Goal: Task Accomplishment & Management: Use online tool/utility

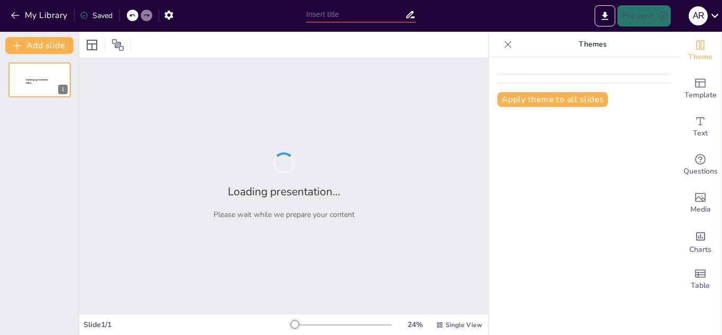
type input "Exploring the Risks: The 20 Most Dangerous Tourist Activities Worldwide"
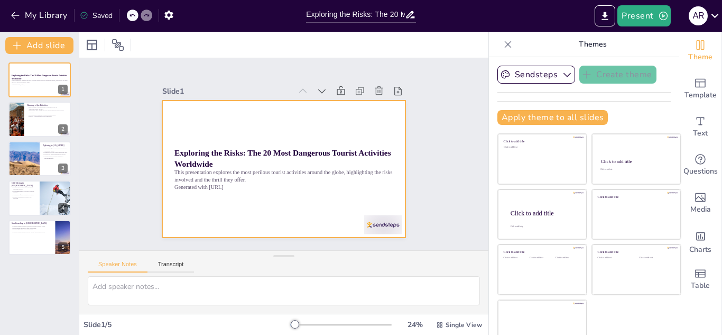
scroll to position [15, 0]
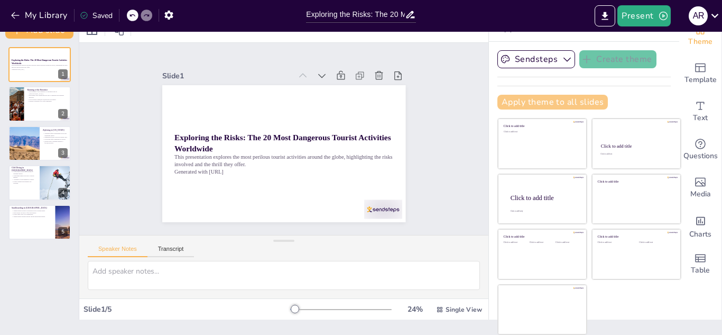
click at [563, 103] on button "Apply theme to all slides" at bounding box center [553, 102] width 111 height 15
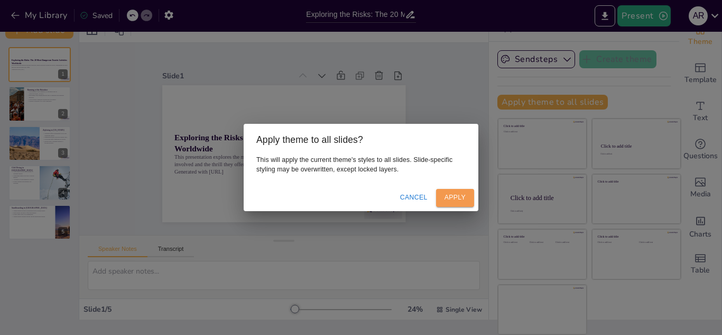
click at [463, 191] on button "Apply" at bounding box center [455, 197] width 38 height 17
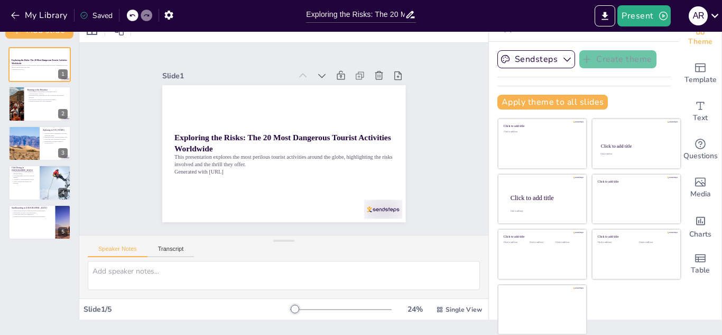
scroll to position [0, 0]
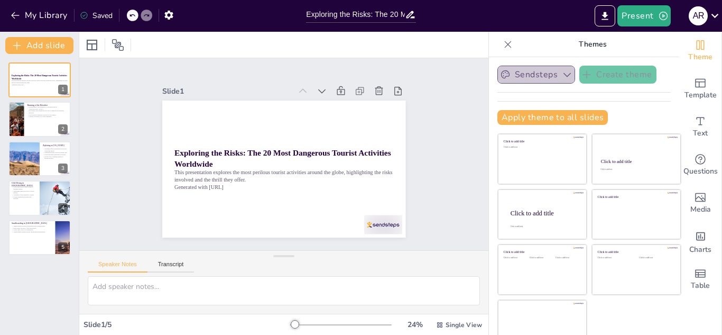
click at [562, 76] on icon "button" at bounding box center [567, 74] width 11 height 11
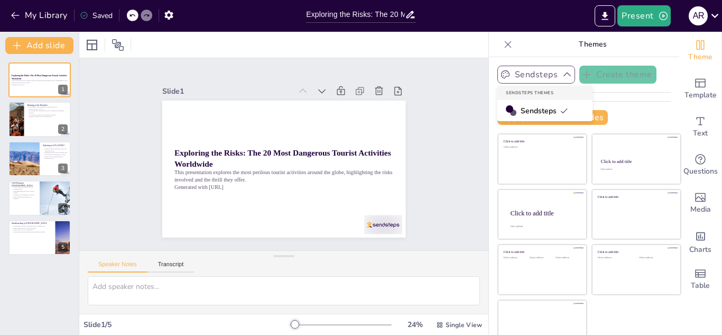
click at [541, 104] on div "Sendsteps" at bounding box center [545, 110] width 95 height 21
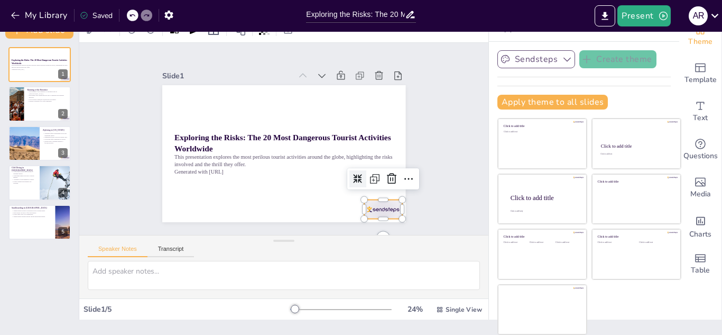
click at [198, 90] on div at bounding box center [178, 79] width 40 height 23
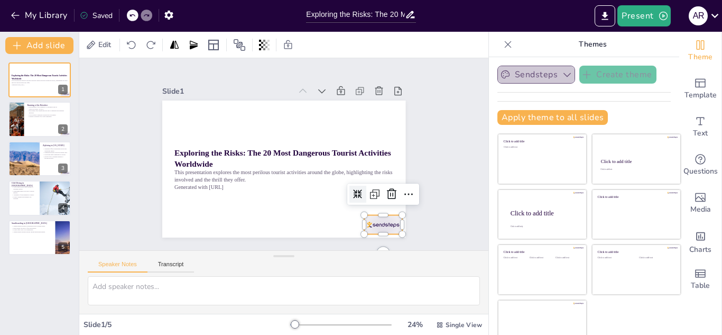
click at [505, 68] on button "Sendsteps" at bounding box center [537, 75] width 78 height 18
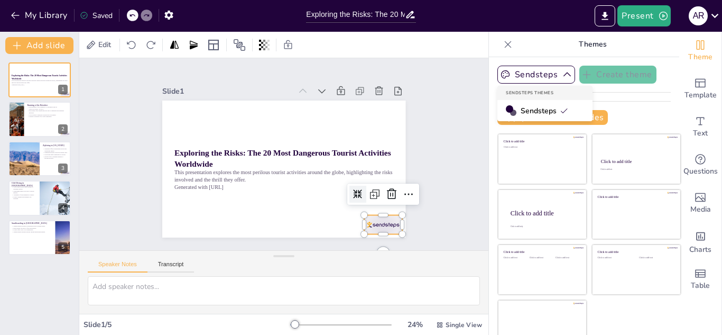
click at [504, 112] on div "Sendsteps" at bounding box center [545, 110] width 95 height 21
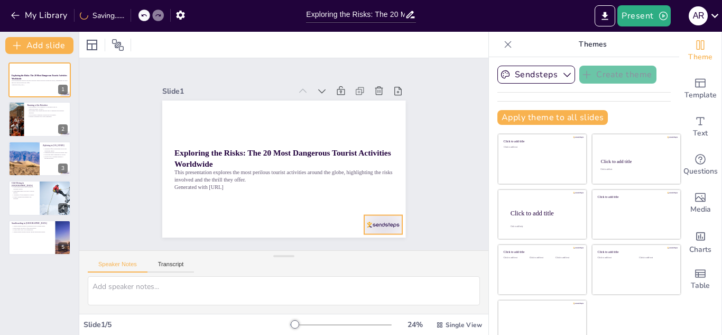
click at [249, 245] on div at bounding box center [236, 265] width 26 height 41
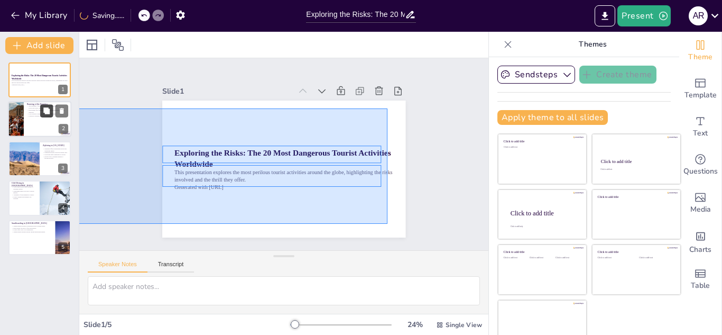
drag, startPoint x: 388, startPoint y: 224, endPoint x: 41, endPoint y: 108, distance: 365.2
click at [41, 108] on div "Document fonts Akatab Recently used Mulish Popular fonts Fonts Add slide Explor…" at bounding box center [361, 183] width 722 height 303
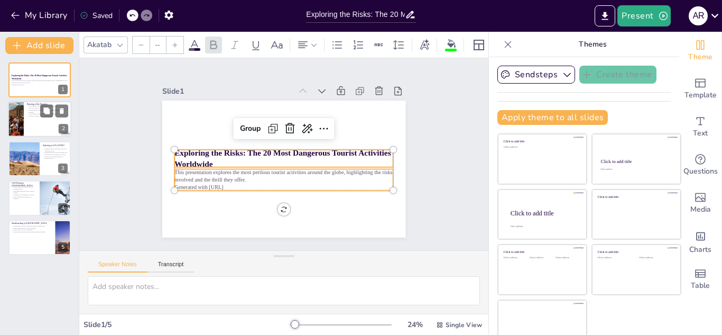
click at [31, 119] on div at bounding box center [39, 120] width 63 height 36
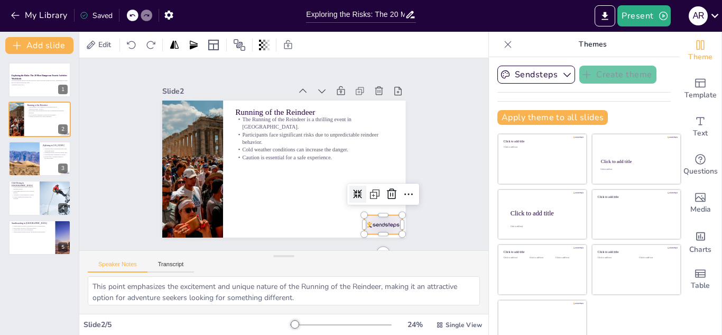
click at [355, 68] on div at bounding box center [343, 48] width 23 height 40
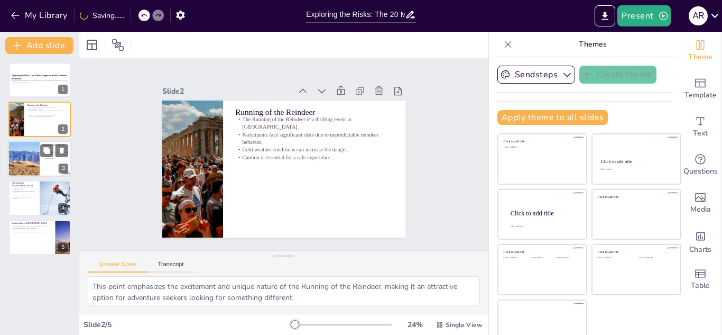
click at [23, 166] on div at bounding box center [23, 159] width 63 height 36
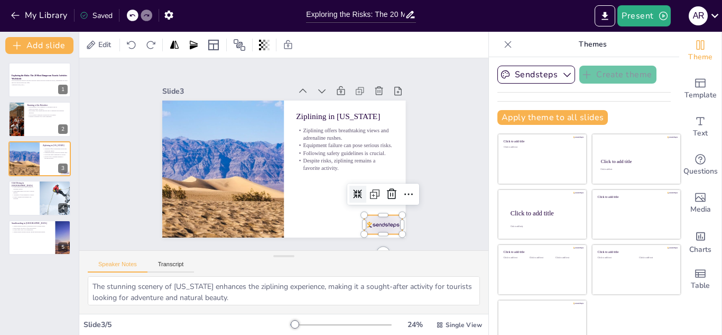
click at [290, 54] on div at bounding box center [270, 33] width 40 height 41
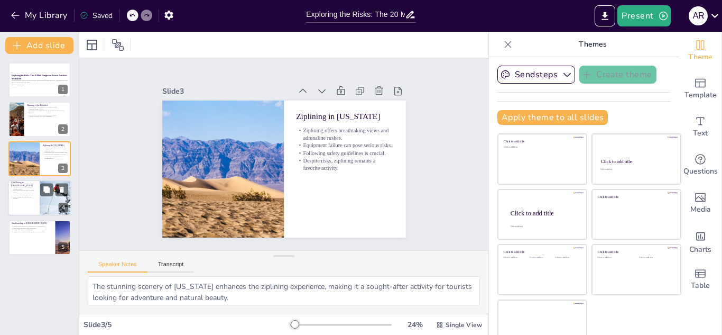
click at [49, 203] on div at bounding box center [56, 198] width 70 height 36
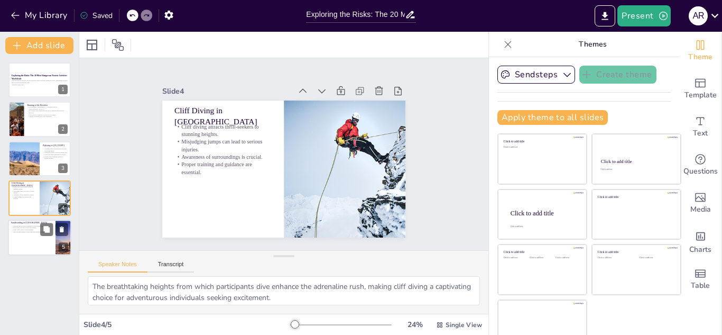
click at [39, 242] on div at bounding box center [39, 237] width 63 height 36
type textarea "The thrill of descending steep sand dunes adds to the excitement of sandboardin…"
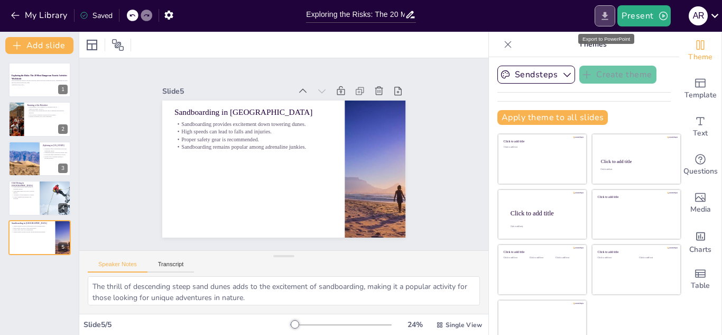
click at [602, 6] on button "Export to PowerPoint" at bounding box center [605, 15] width 21 height 21
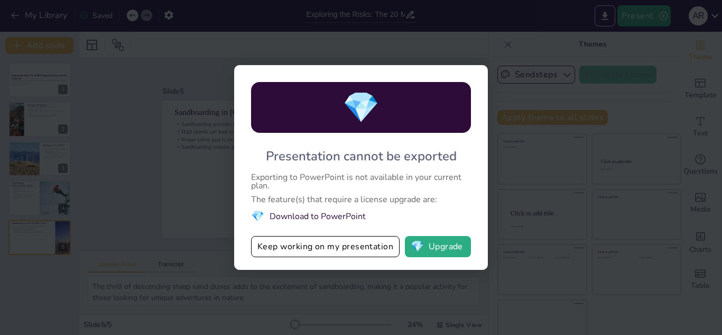
click at [435, 235] on div "💎 Presentation cannot be exported Exporting to PowerPoint is not available in y…" at bounding box center [361, 167] width 254 height 205
click at [427, 251] on button "💎 Upgrade" at bounding box center [438, 246] width 66 height 21
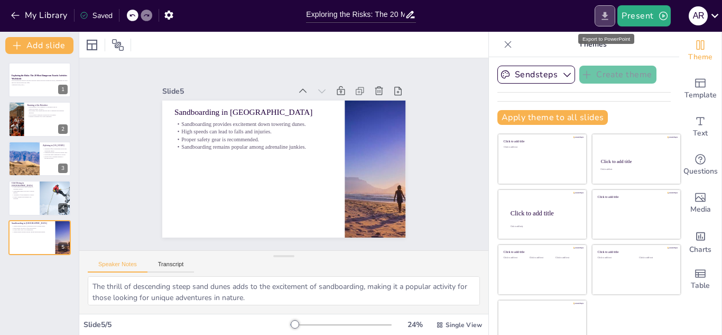
click at [603, 10] on button "Export to PowerPoint" at bounding box center [605, 15] width 21 height 21
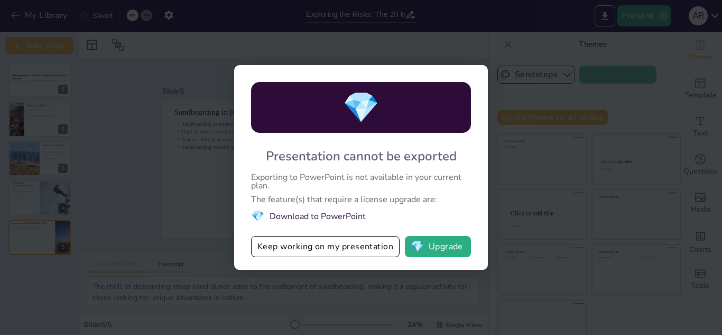
click at [339, 215] on li "💎 Download to PowerPoint" at bounding box center [361, 216] width 220 height 14
click at [289, 213] on li "💎 Download to PowerPoint" at bounding box center [361, 216] width 220 height 14
drag, startPoint x: 289, startPoint y: 213, endPoint x: 300, endPoint y: 255, distance: 43.6
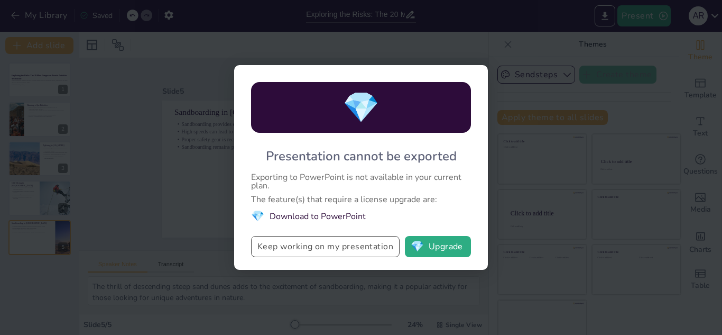
click at [300, 255] on div "💎 Presentation cannot be exported Exporting to PowerPoint is not available in y…" at bounding box center [361, 167] width 254 height 205
click at [300, 255] on button "Keep working on my presentation" at bounding box center [325, 246] width 149 height 21
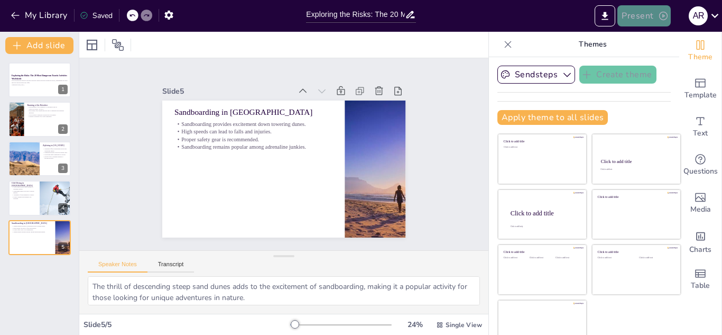
click at [659, 14] on icon "button" at bounding box center [663, 16] width 11 height 11
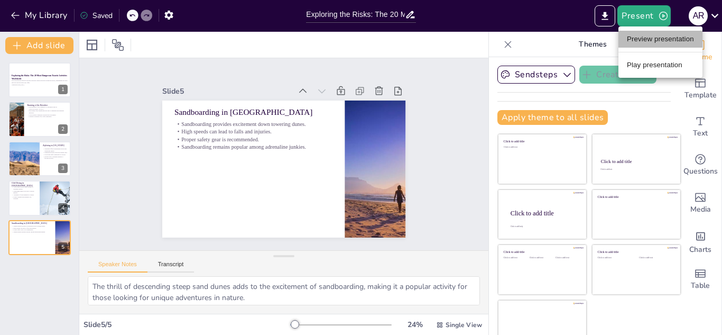
click at [650, 45] on li "Preview presentation" at bounding box center [661, 39] width 84 height 17
